Goal: Check status: Check status

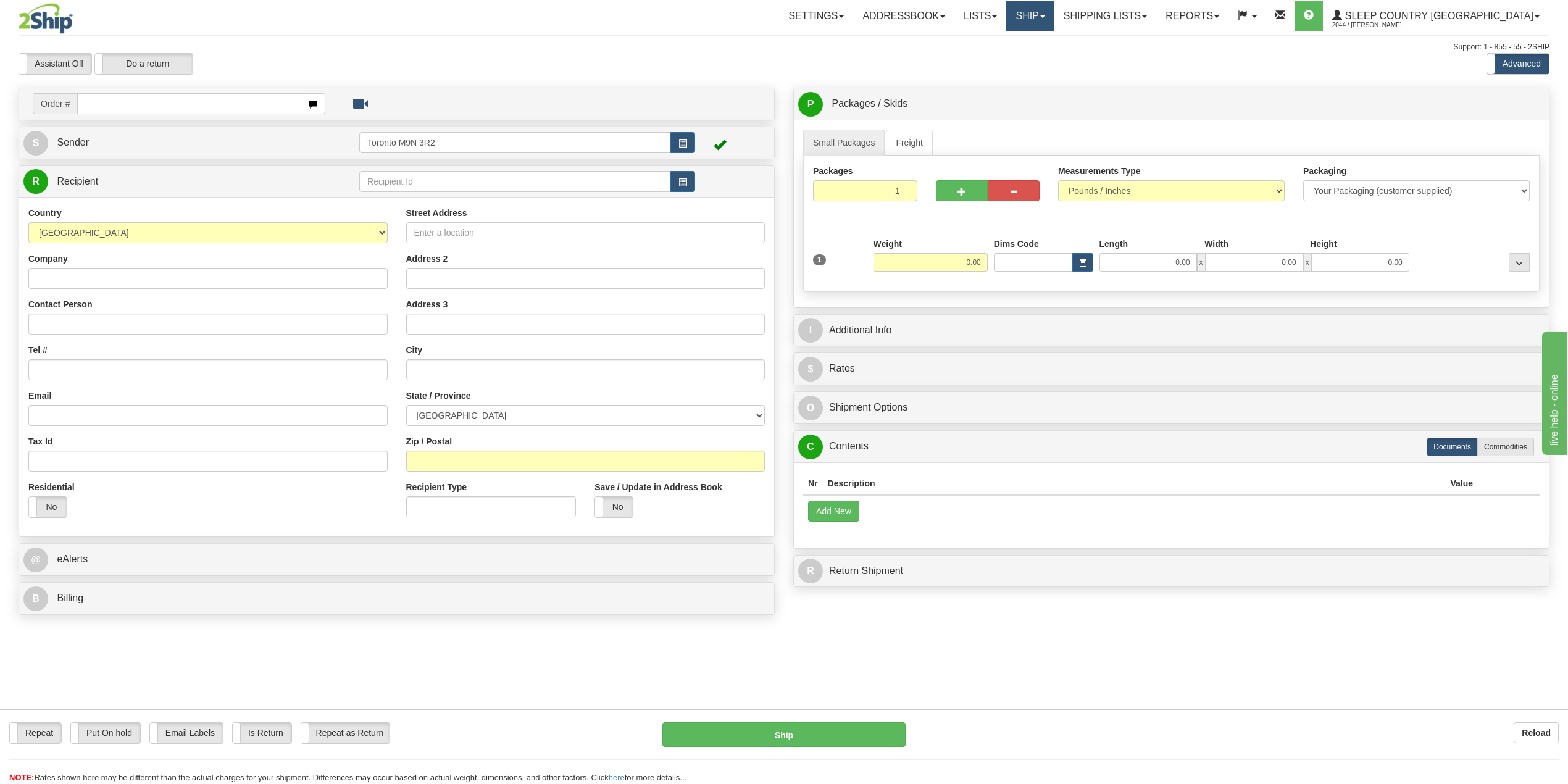
click at [1053, 15] on link "Ship" at bounding box center [1030, 16] width 47 height 31
click at [1042, 56] on span "OnHold / Order Queue" at bounding box center [997, 60] width 87 height 10
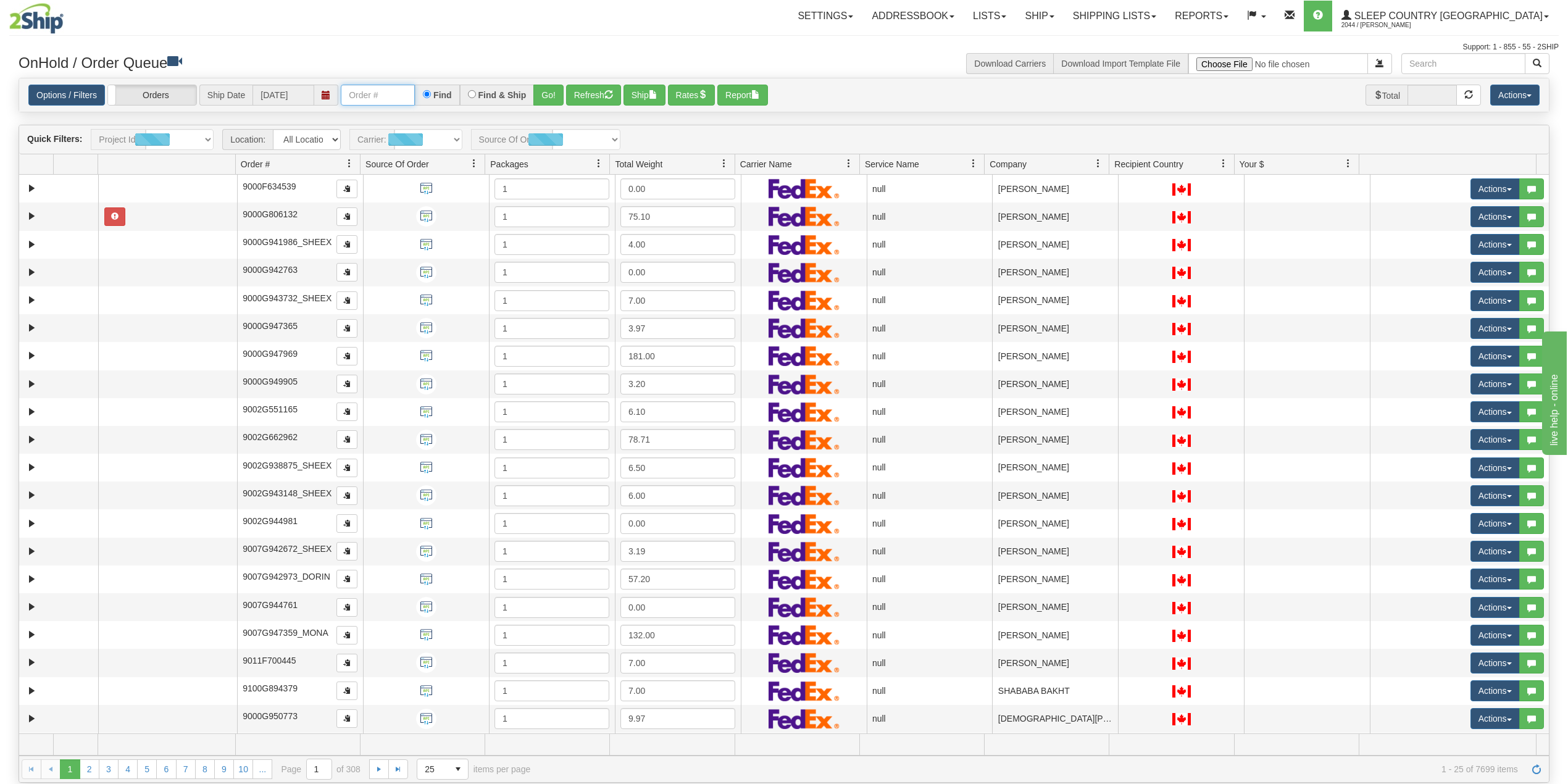
click at [398, 95] on input "text" at bounding box center [378, 94] width 74 height 21
paste input "1056872"
type input "1056872"
click at [552, 94] on button "Go!" at bounding box center [548, 94] width 30 height 21
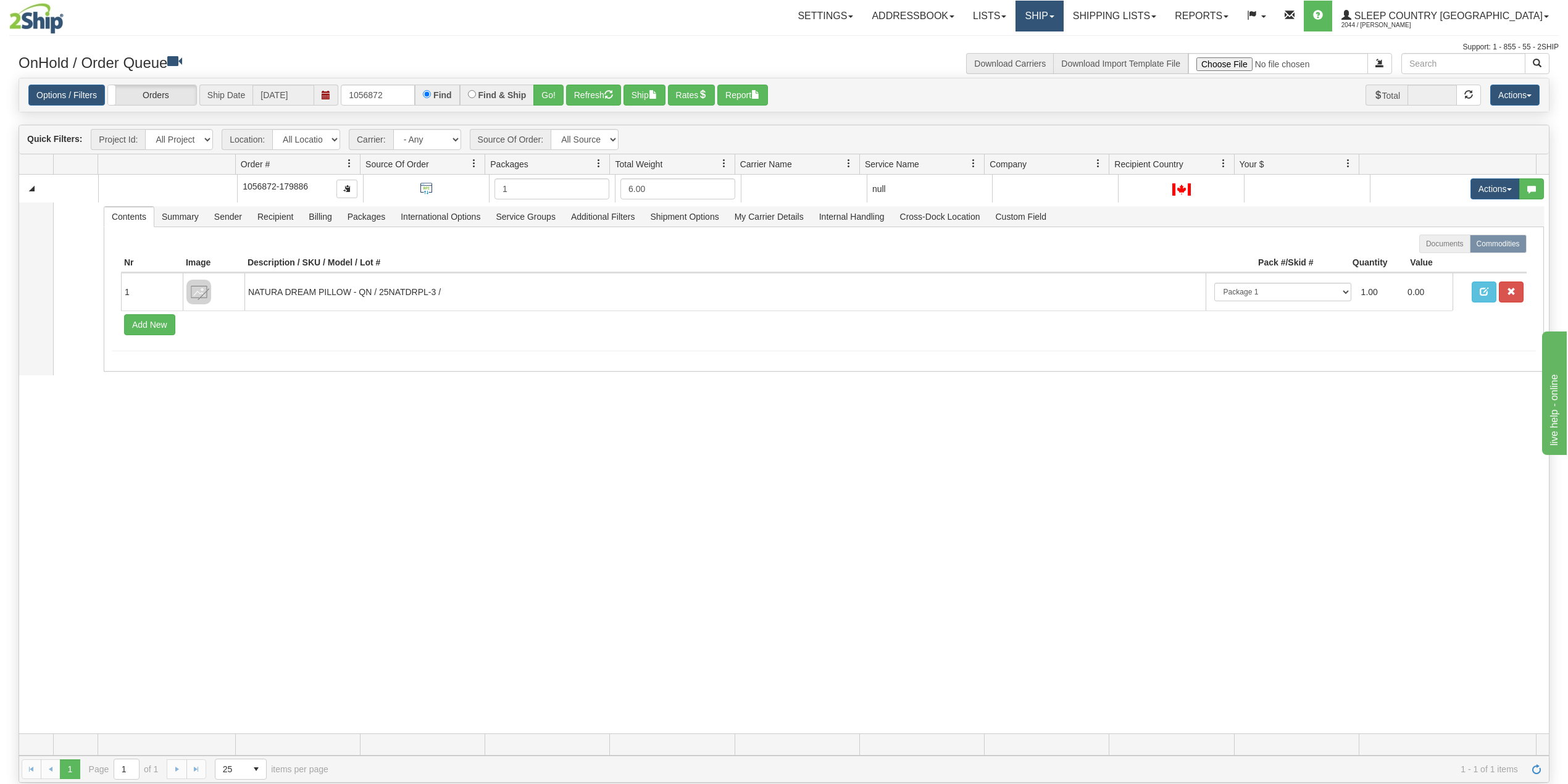
click at [1063, 13] on link "Ship" at bounding box center [1039, 16] width 47 height 31
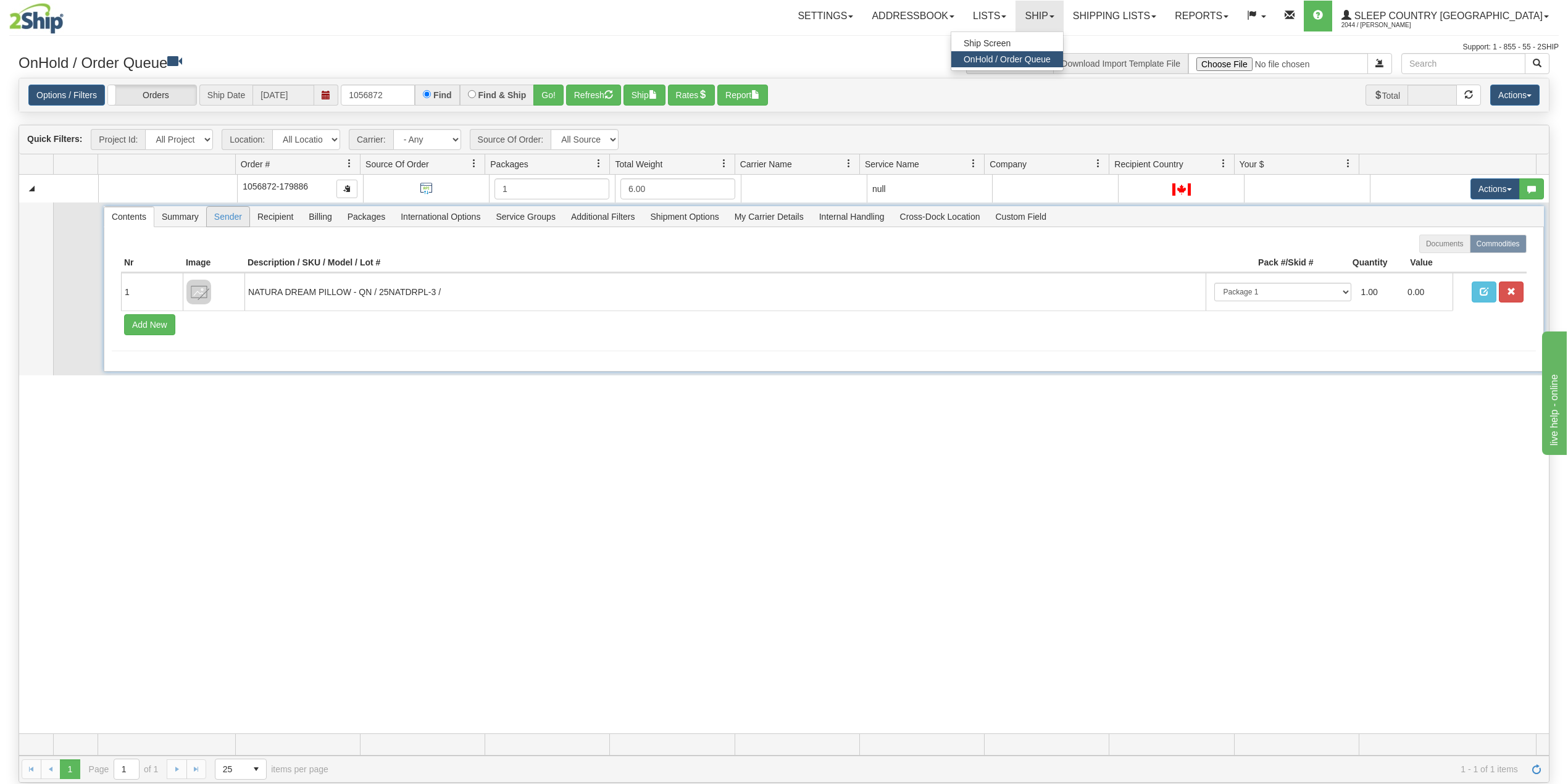
click at [212, 223] on span "Sender" at bounding box center [228, 216] width 43 height 19
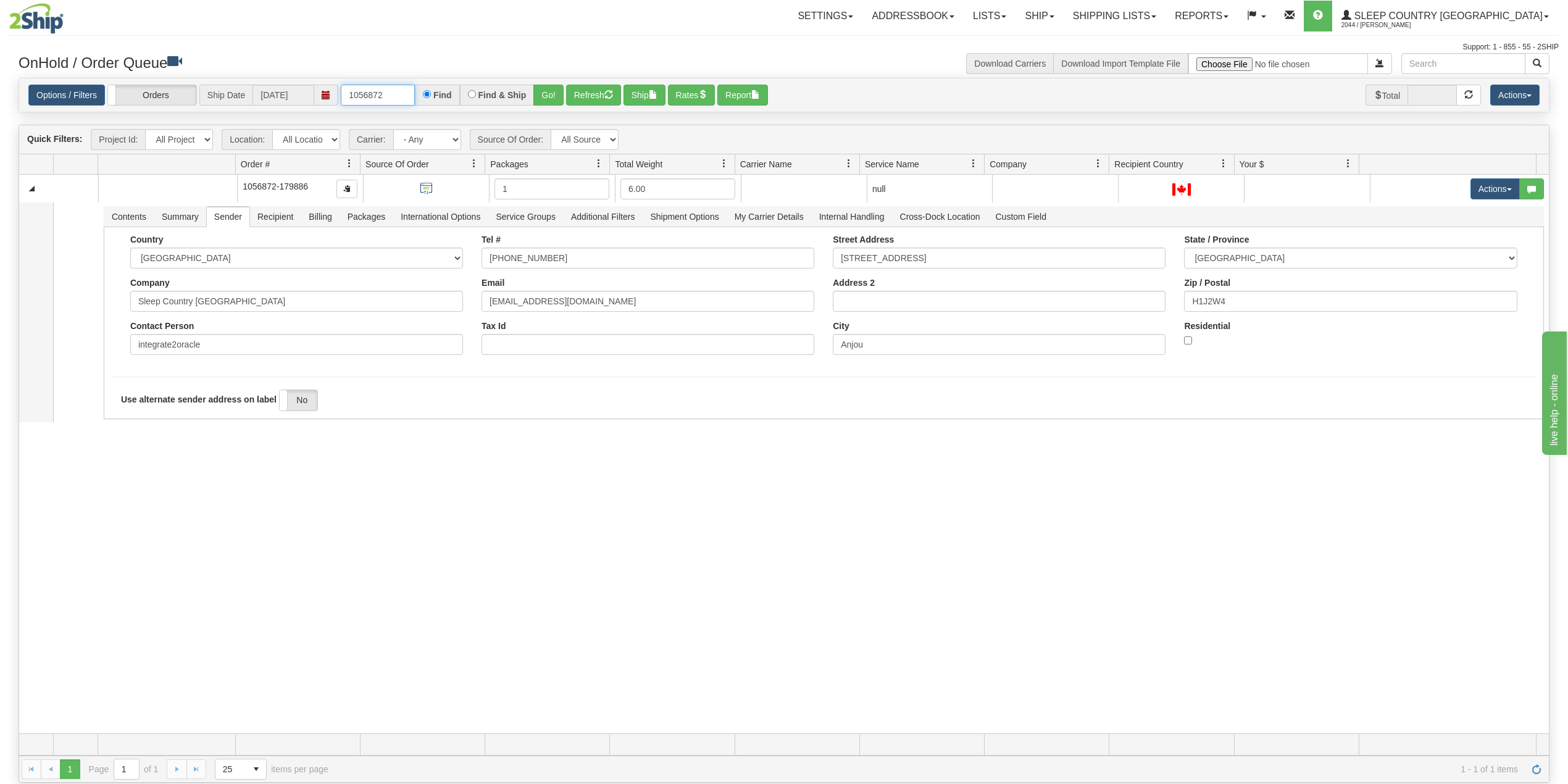
click at [371, 96] on input "1056872" at bounding box center [378, 94] width 74 height 21
click at [1165, 19] on link "Shipping lists" at bounding box center [1114, 16] width 102 height 31
click at [1153, 56] on span "Search Shipment History" at bounding box center [1105, 60] width 96 height 10
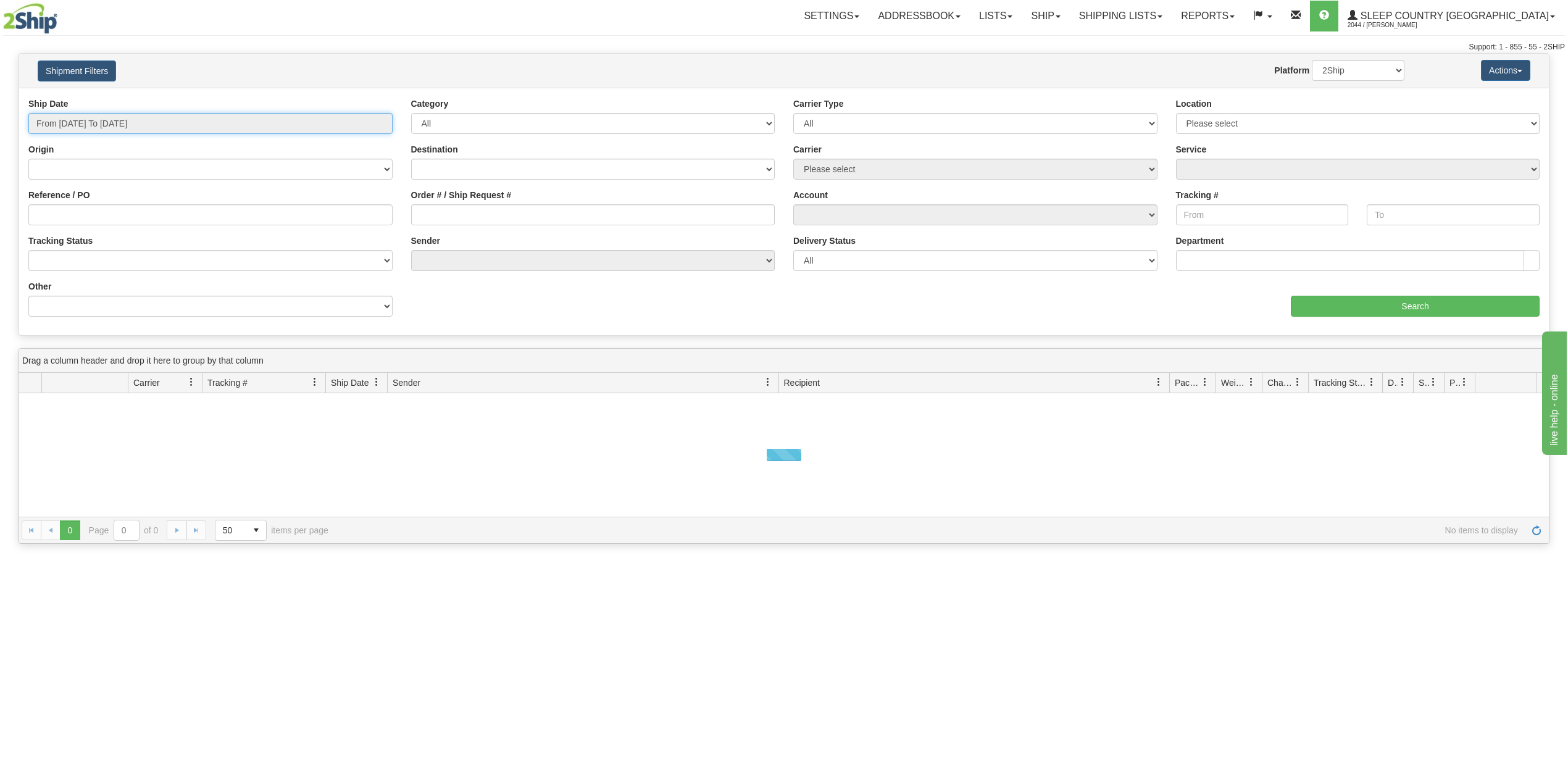
click at [66, 131] on input "From 09/25/2025 To 09/26/2025" at bounding box center [211, 123] width 365 height 21
click at [82, 211] on li "Last 30 Days" at bounding box center [83, 213] width 99 height 17
type input "From 08/28/2025 To 09/26/2025"
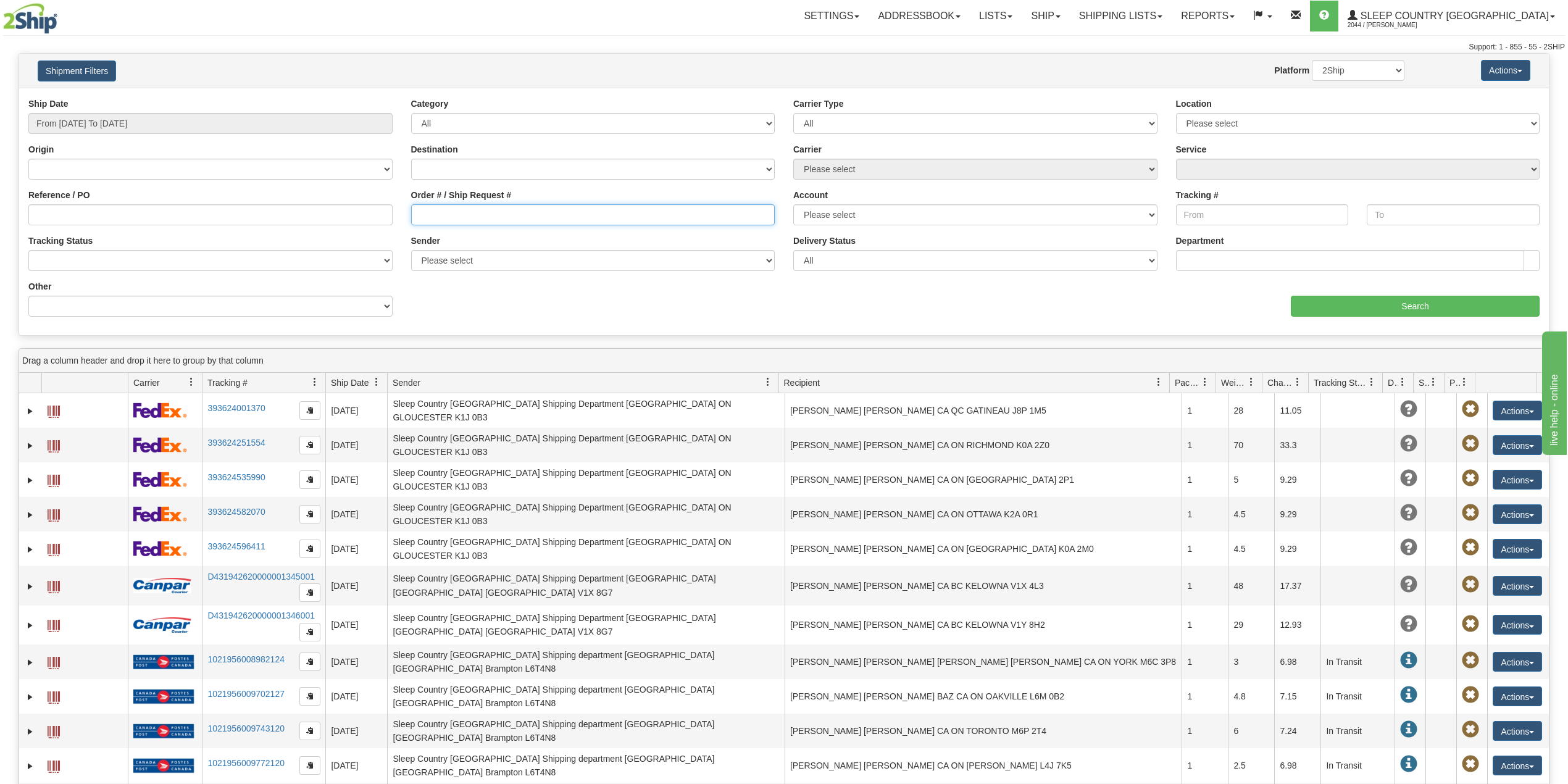
click at [462, 220] on input "Order # / Ship Request #" at bounding box center [593, 215] width 365 height 21
paste input "1056872"
type input "1056872"
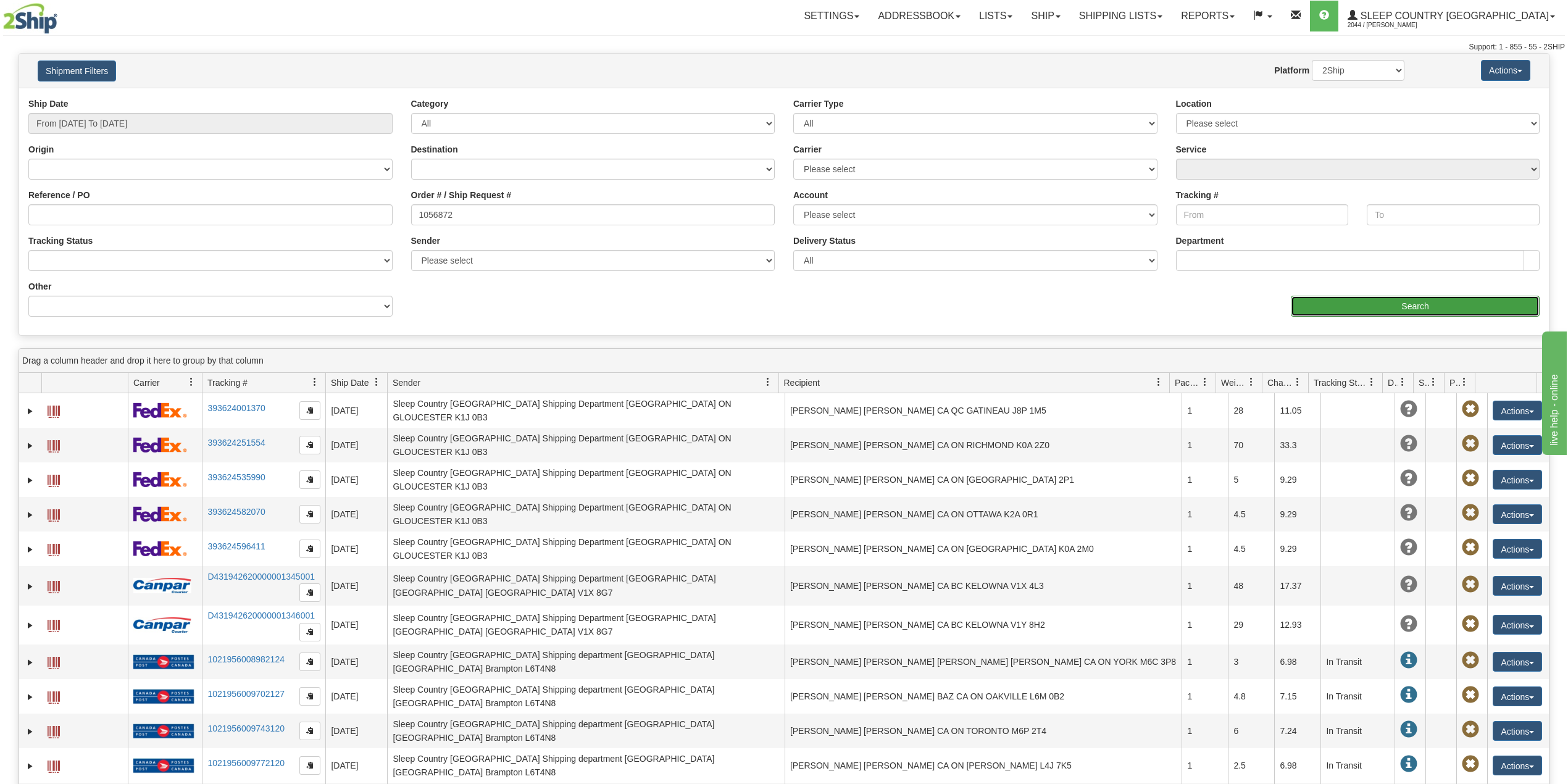
click at [1398, 310] on input "Search" at bounding box center [1415, 306] width 248 height 21
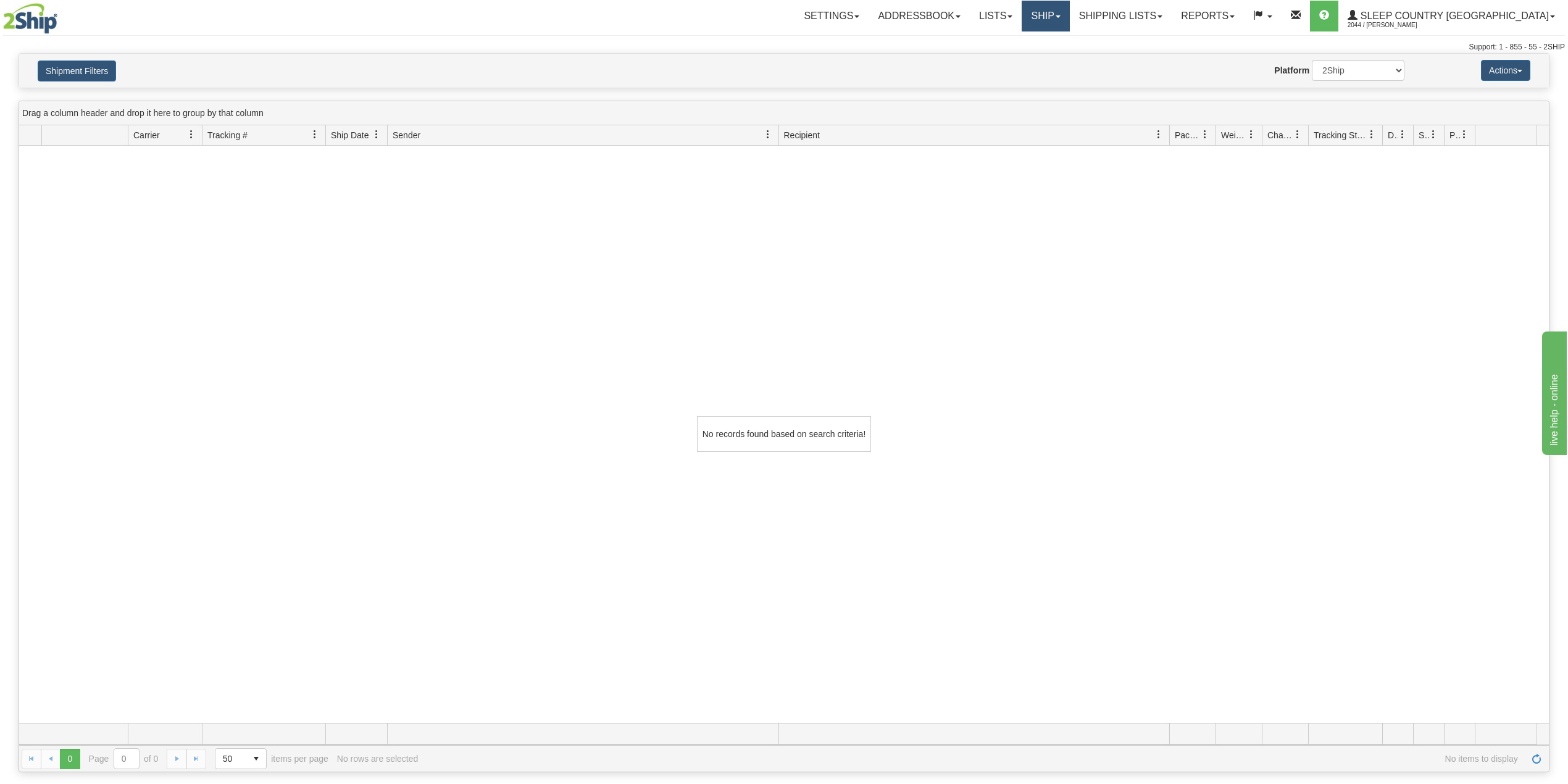
click at [1069, 15] on link "Ship" at bounding box center [1045, 16] width 47 height 31
click at [1057, 56] on span "OnHold / Order Queue" at bounding box center [1013, 60] width 87 height 10
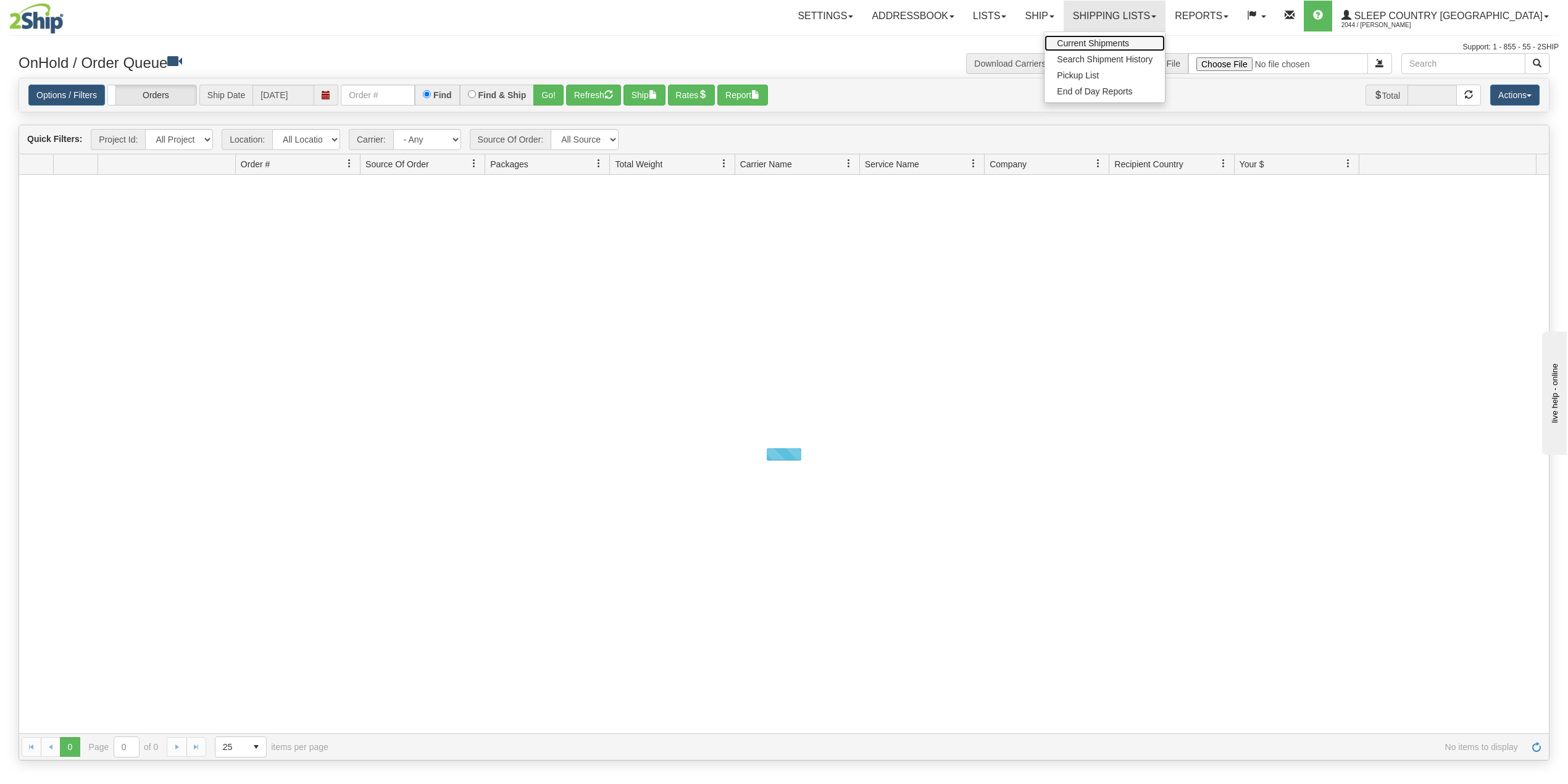
click at [1129, 38] on span "Current Shipments" at bounding box center [1093, 43] width 72 height 10
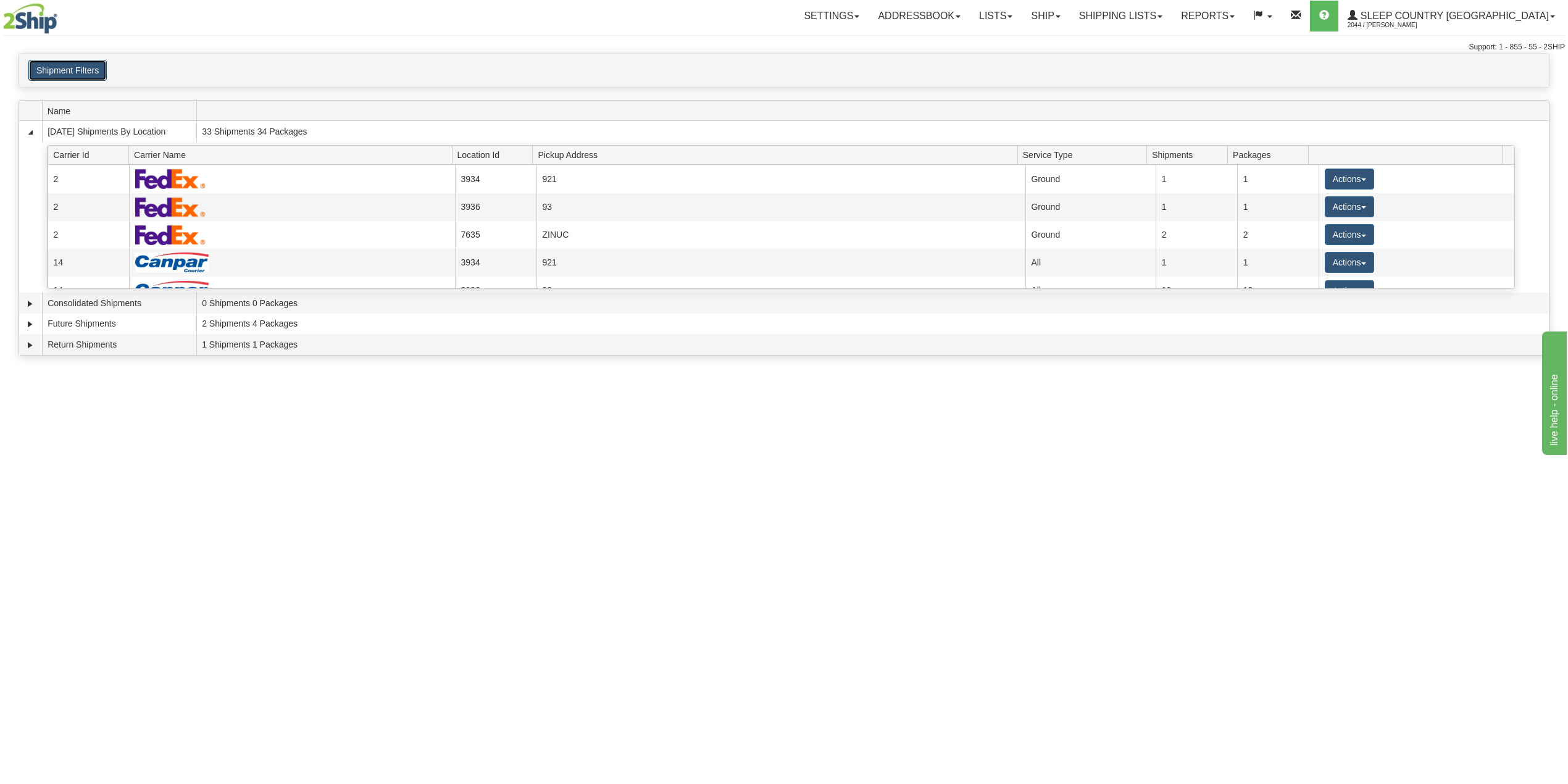
click at [89, 75] on button "Shipment Filters" at bounding box center [67, 70] width 78 height 21
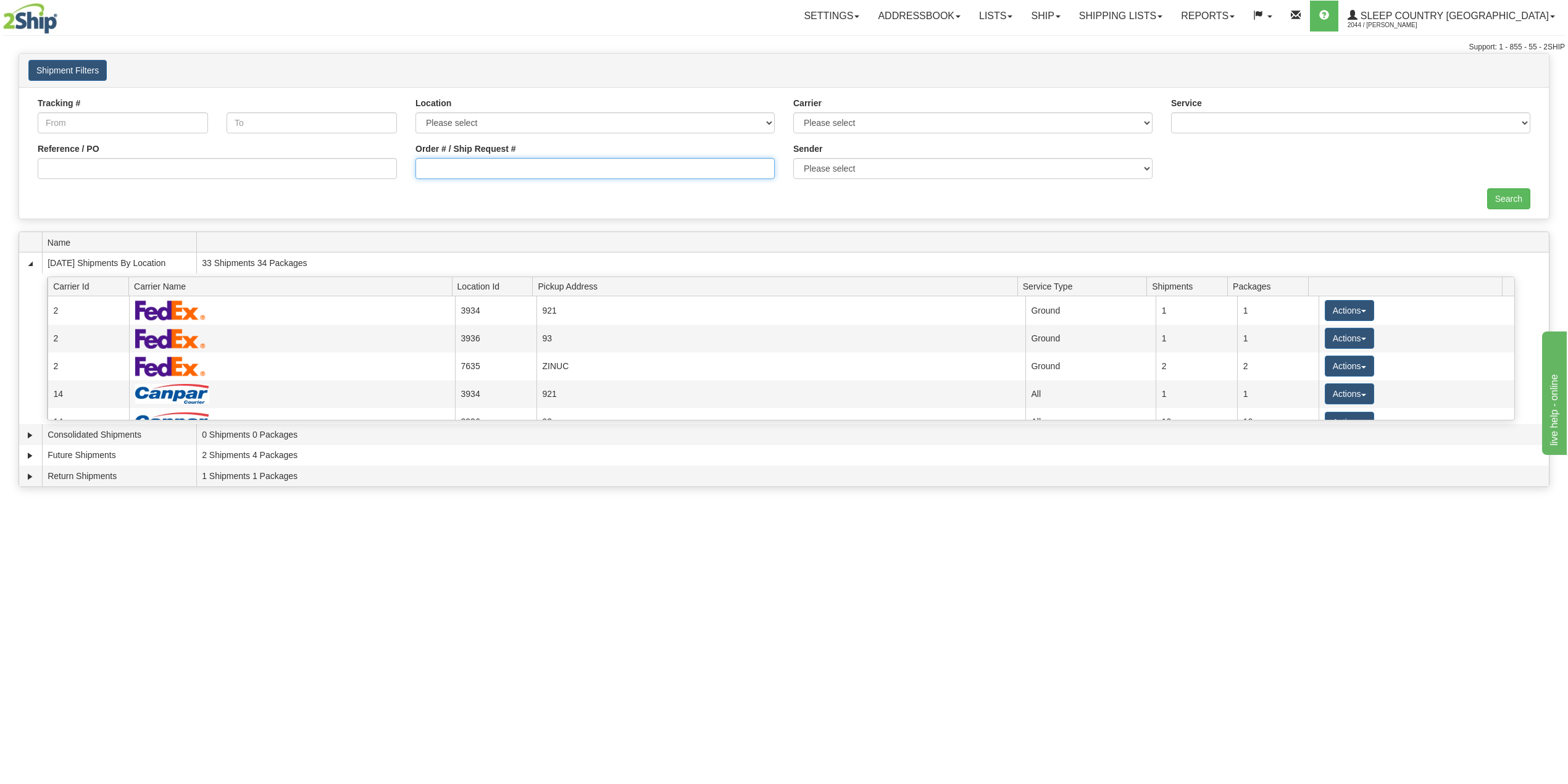
drag, startPoint x: 477, startPoint y: 170, endPoint x: 492, endPoint y: 173, distance: 15.3
click at [477, 170] on input "Order # / Ship Request #" at bounding box center [595, 168] width 360 height 21
paste input "1056872"
type input "1056872"
click at [1507, 200] on input "Search" at bounding box center [1508, 199] width 43 height 21
